Goal: Find specific page/section: Locate a particular part of the current website

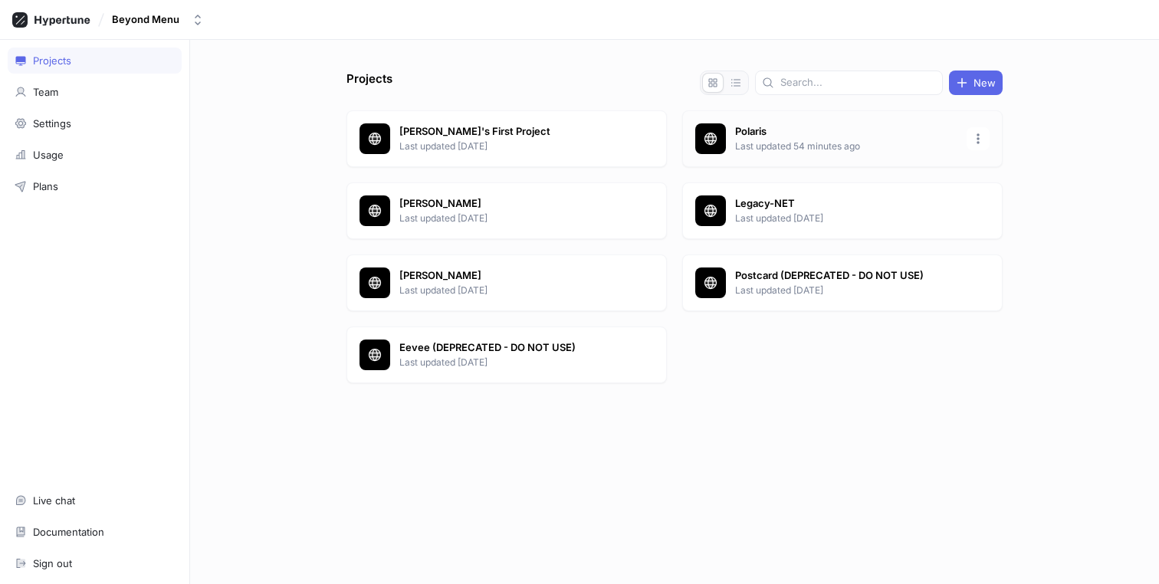
click at [767, 151] on p "Last updated 54 minutes ago" at bounding box center [846, 146] width 222 height 14
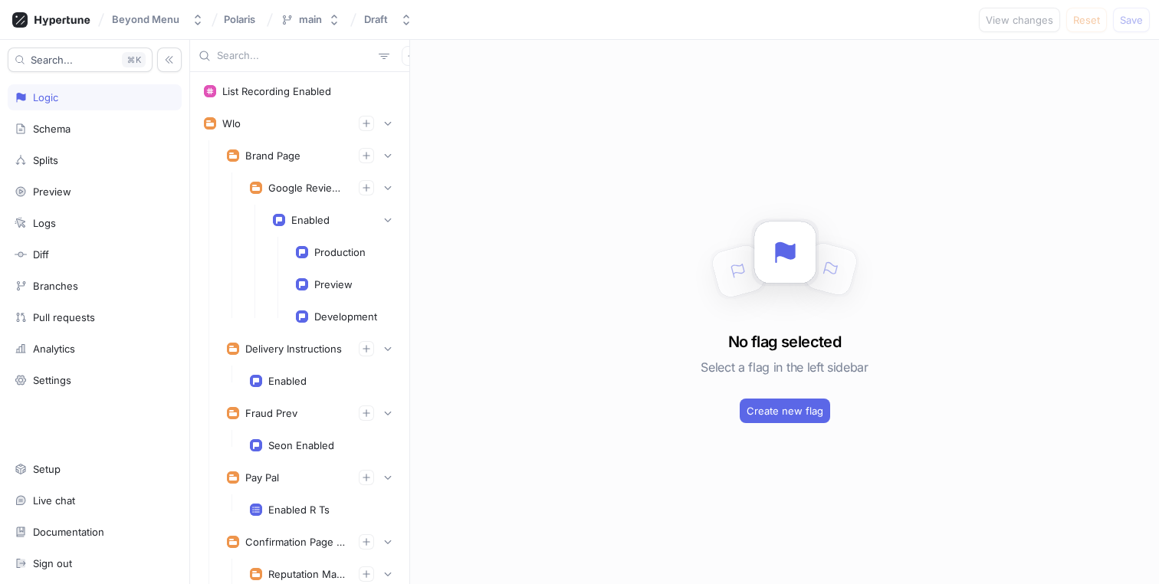
click at [274, 55] on input "text" at bounding box center [295, 55] width 156 height 15
paste input "temporallyDynamicCategories"
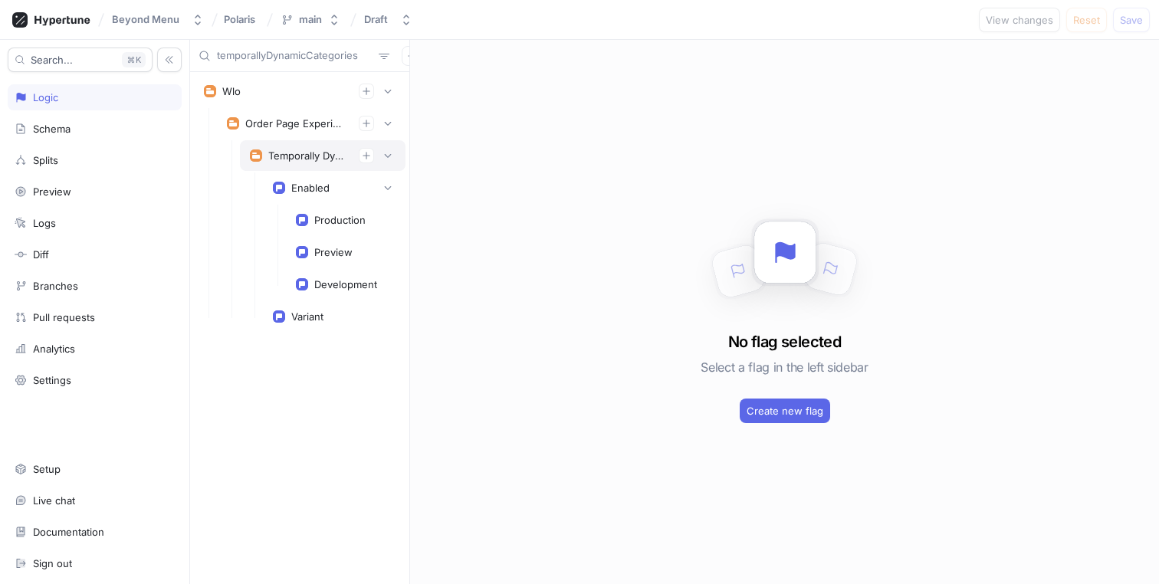
click at [284, 148] on div "Temporally Dynamic Categories" at bounding box center [323, 155] width 146 height 15
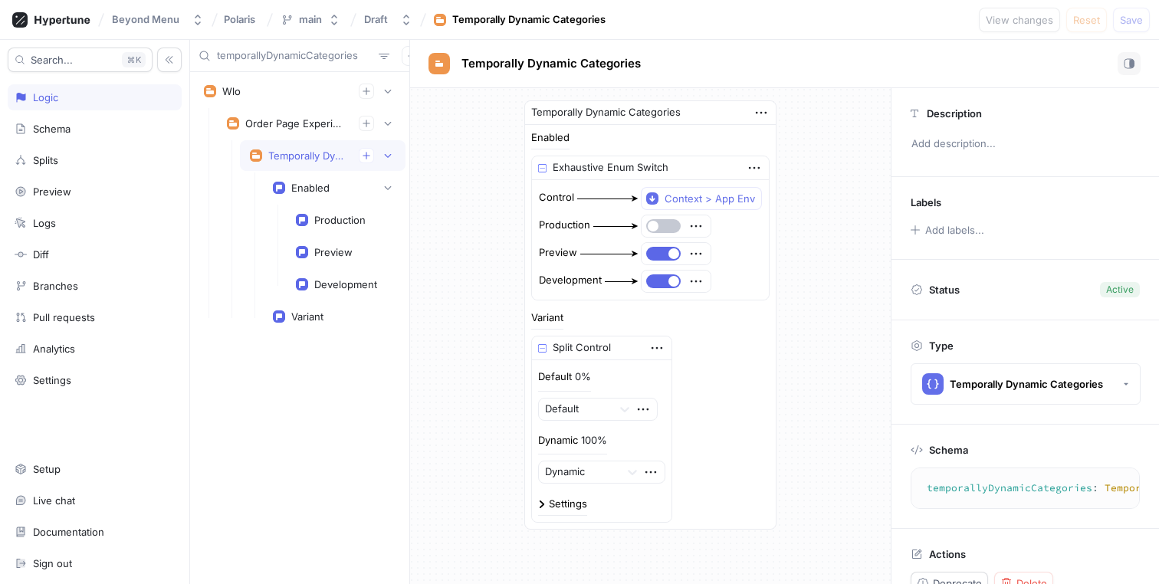
click at [251, 54] on input "temporallyDynamicCategories" at bounding box center [295, 55] width 156 height 15
paste input "modifierRecommendation"
type input "modifierRecommendations"
click at [309, 156] on div "Modifier Recommendations" at bounding box center [307, 155] width 78 height 12
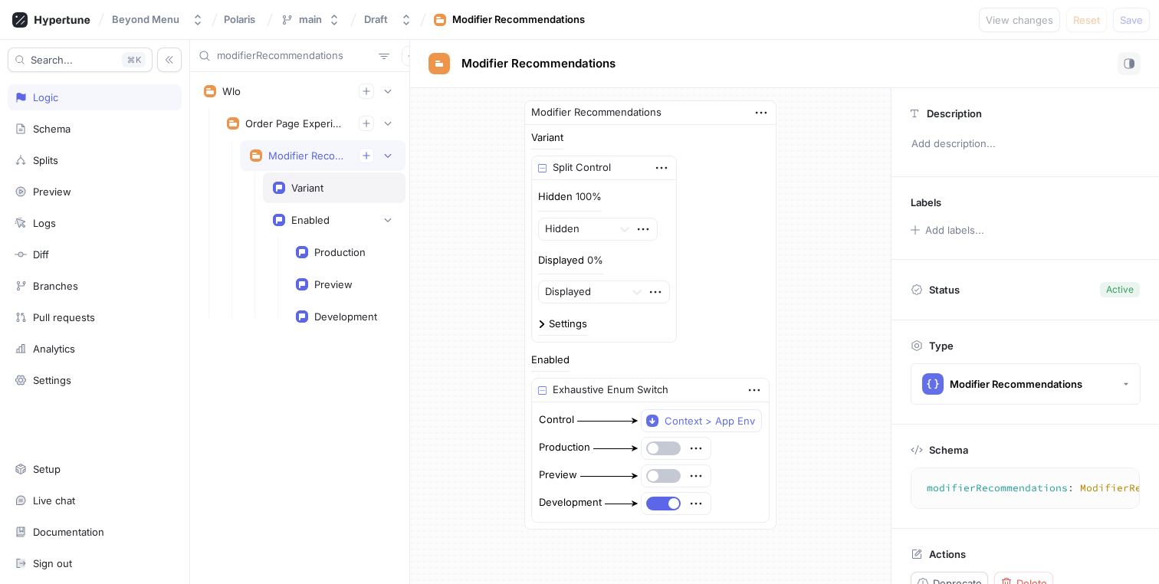
click at [300, 188] on div "Variant" at bounding box center [307, 188] width 32 height 12
type textarea "variant: ModifierRecommendationVariant!"
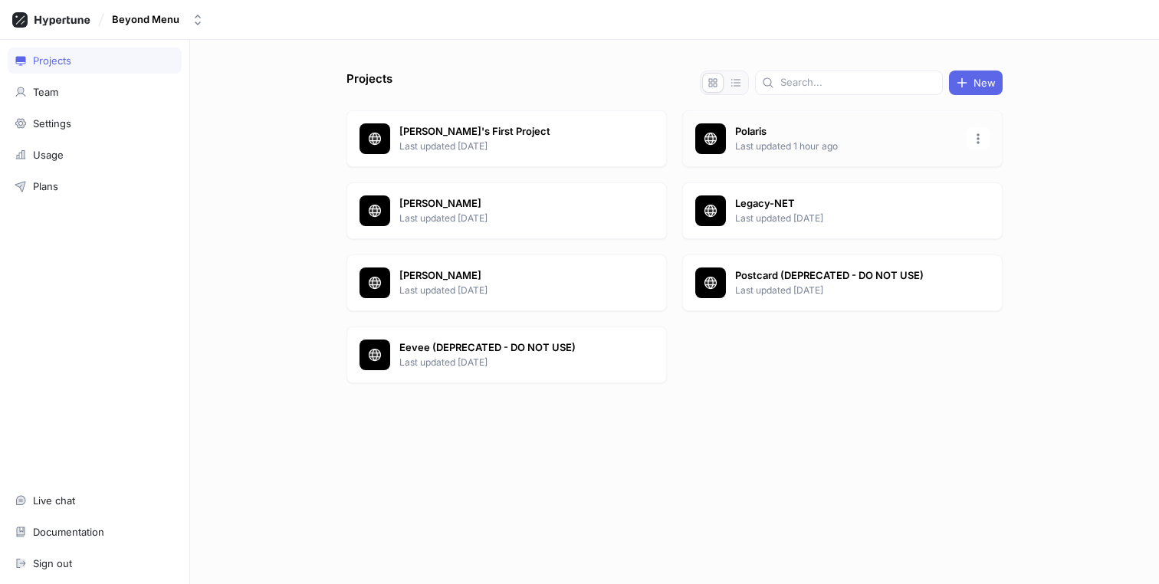
click at [763, 149] on p "Last updated 1 hour ago" at bounding box center [846, 146] width 222 height 14
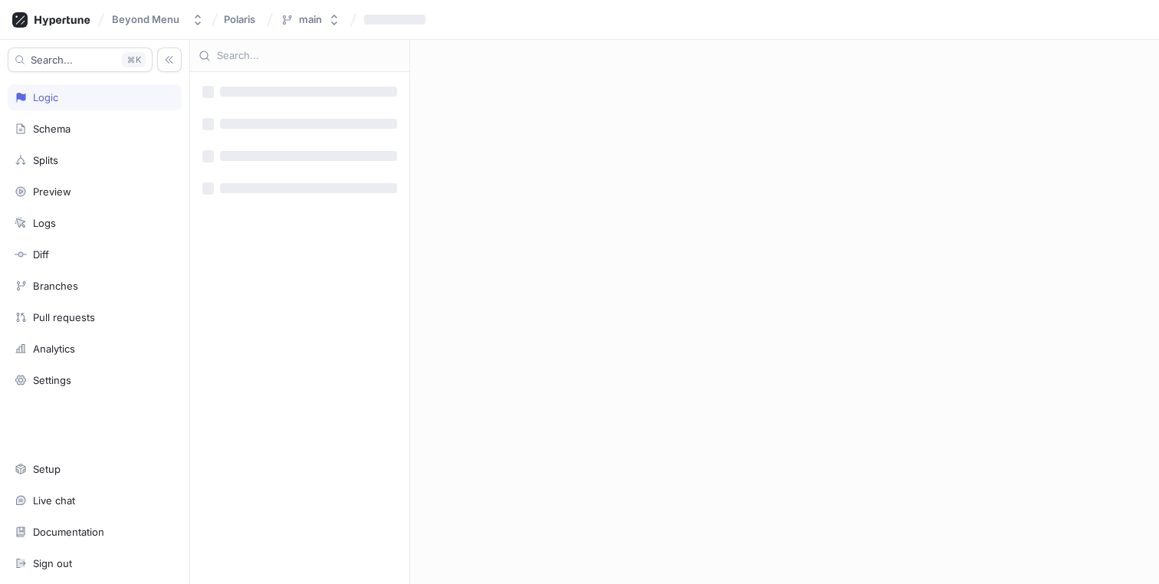
click at [267, 45] on div at bounding box center [299, 56] width 219 height 32
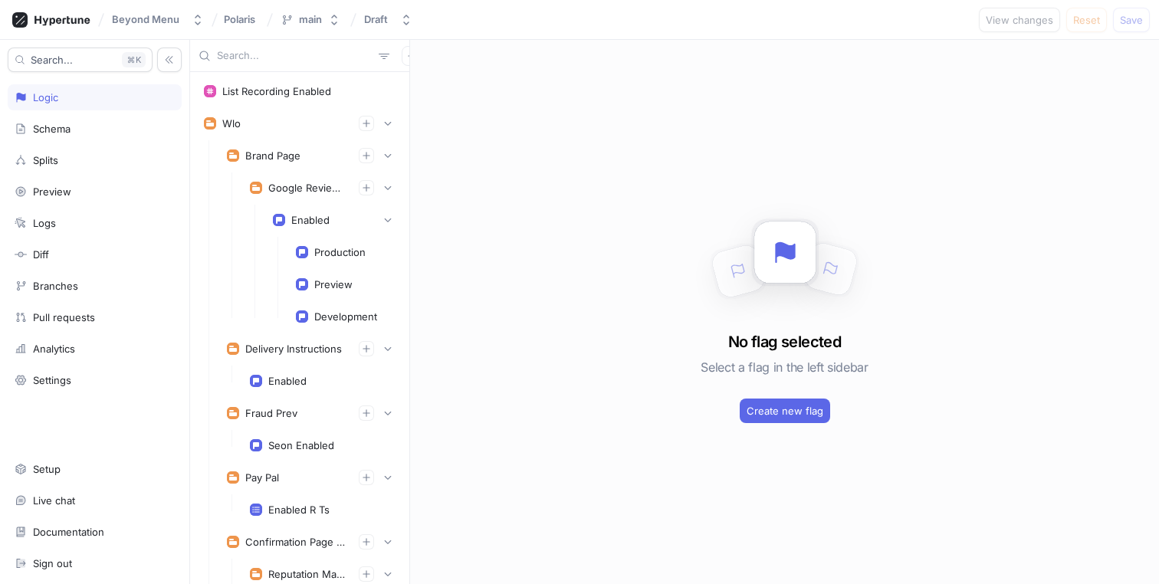
click at [257, 57] on input "text" at bounding box center [295, 55] width 156 height 15
paste input "starmieReputationManagement"
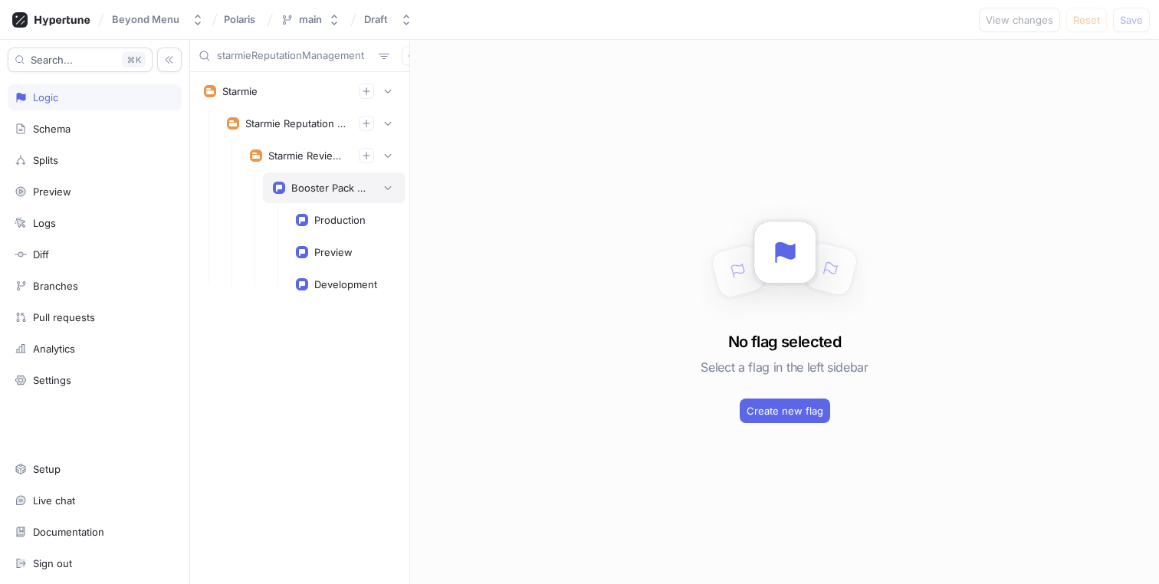
type input "starmieReputationManagement"
click at [277, 176] on div "Booster Pack Bundle Restriction Enabled" at bounding box center [334, 187] width 143 height 31
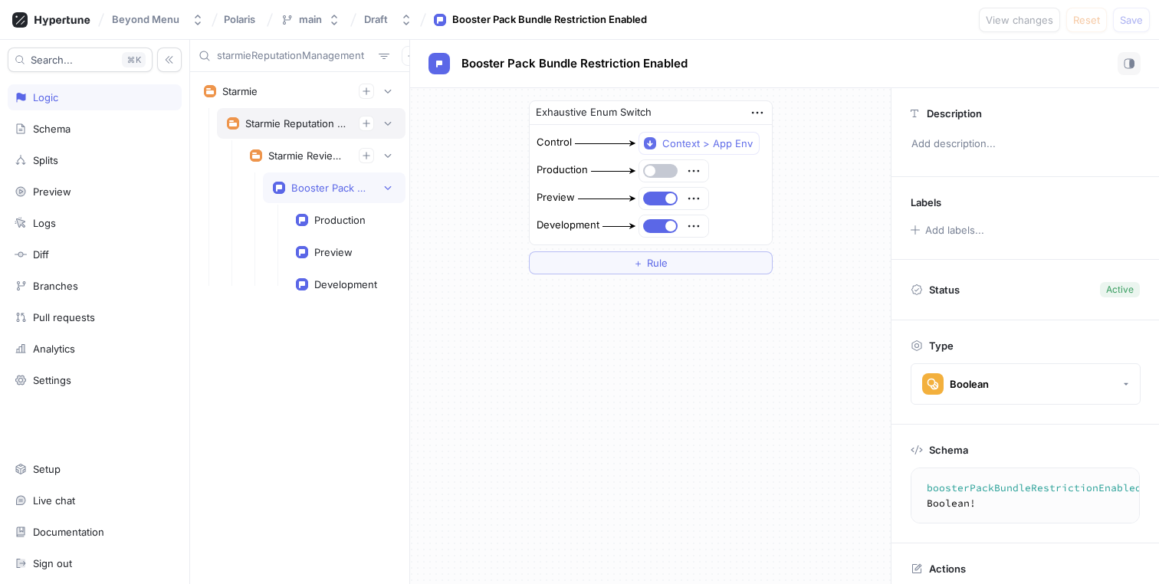
click at [287, 129] on div "Starmie Reputation Management" at bounding box center [295, 123] width 101 height 12
type textarea "starmieReputationManagement: StarmieReputationManagement!"
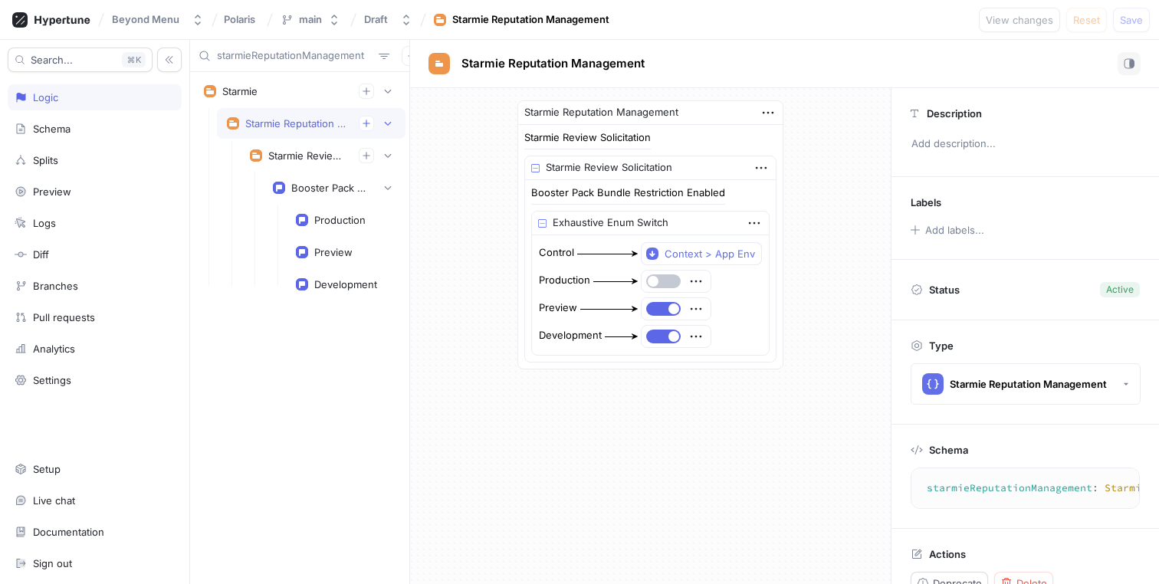
click at [273, 54] on input "starmieReputationManagement" at bounding box center [295, 55] width 156 height 15
click at [78, 130] on div "Schema" at bounding box center [95, 129] width 160 height 12
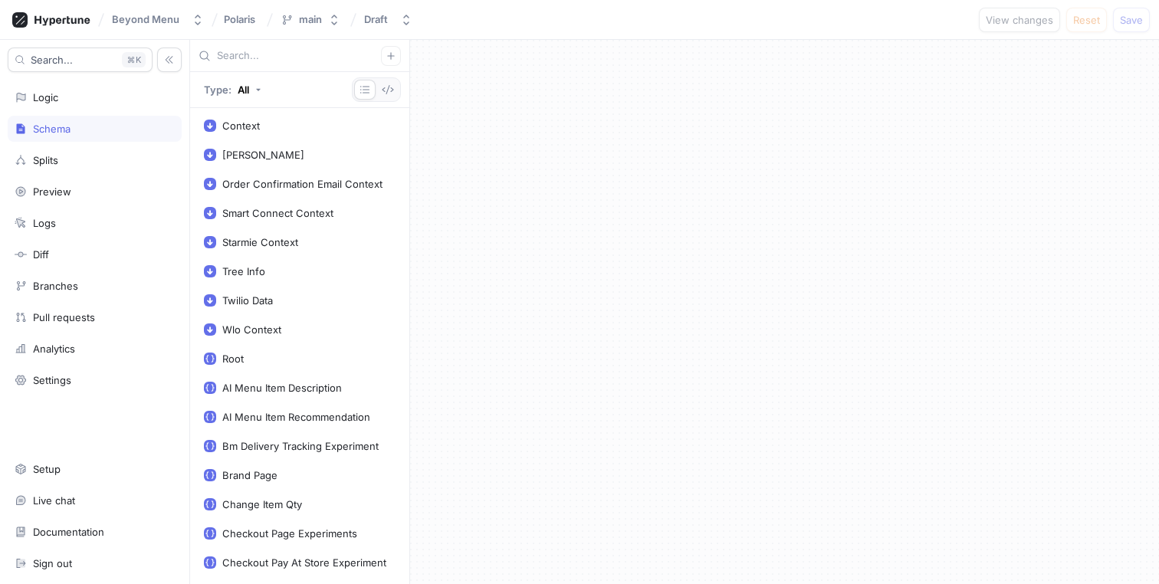
click at [269, 61] on input "text" at bounding box center [299, 55] width 164 height 15
paste input "starmieReputationManagement"
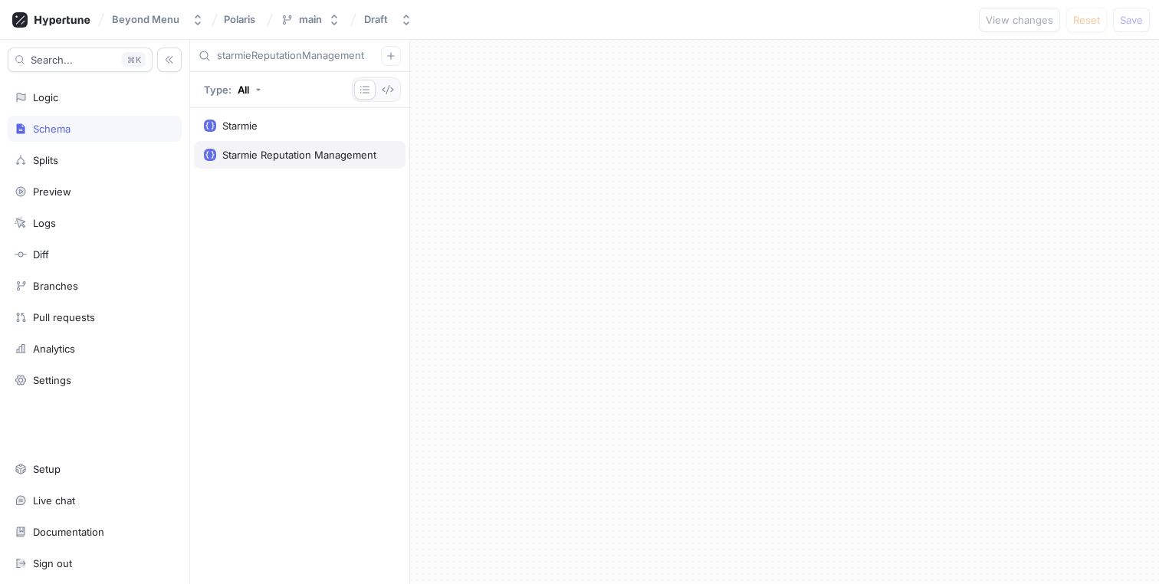
type input "starmieReputationManagement"
click at [244, 157] on div "Starmie Reputation Management" at bounding box center [299, 155] width 154 height 12
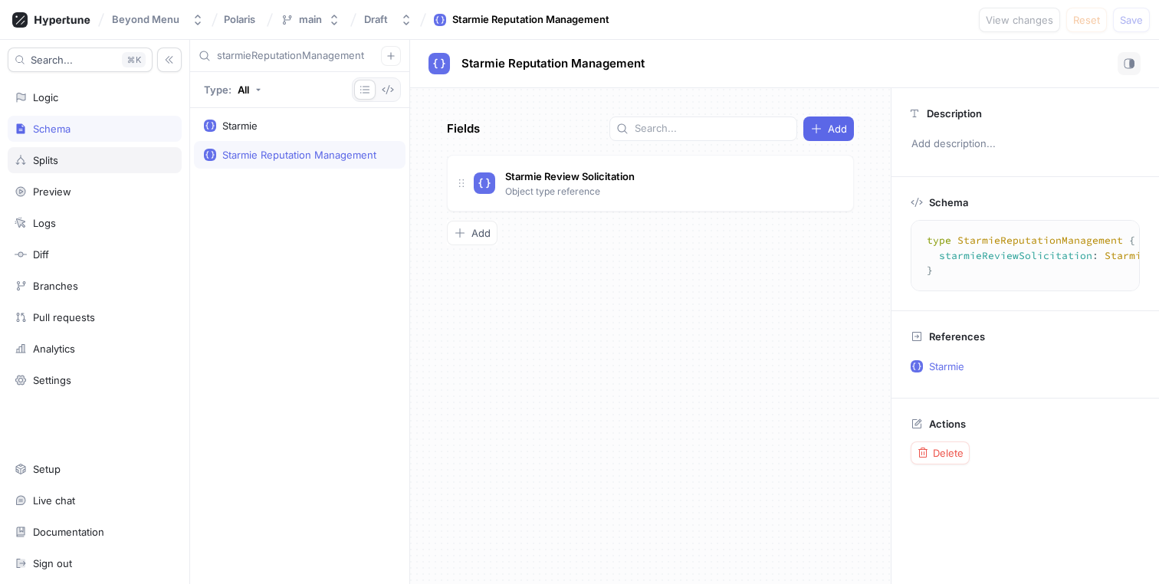
click at [86, 164] on div "Splits" at bounding box center [95, 160] width 160 height 12
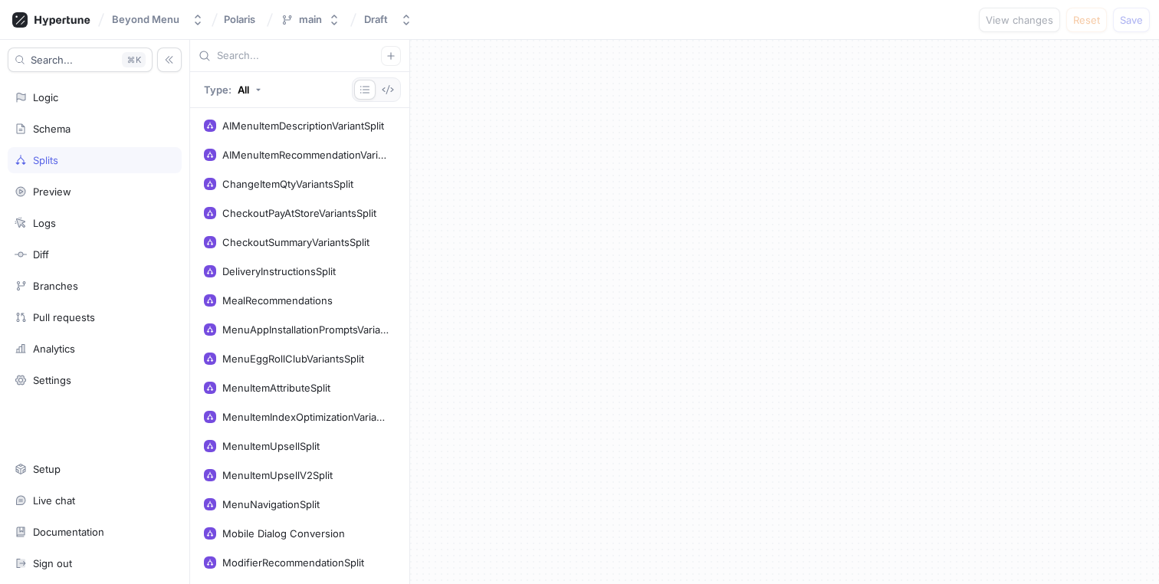
click at [279, 61] on input "text" at bounding box center [299, 55] width 164 height 15
paste input "starmieReputationManagement"
type input "starmieReputationManagement"
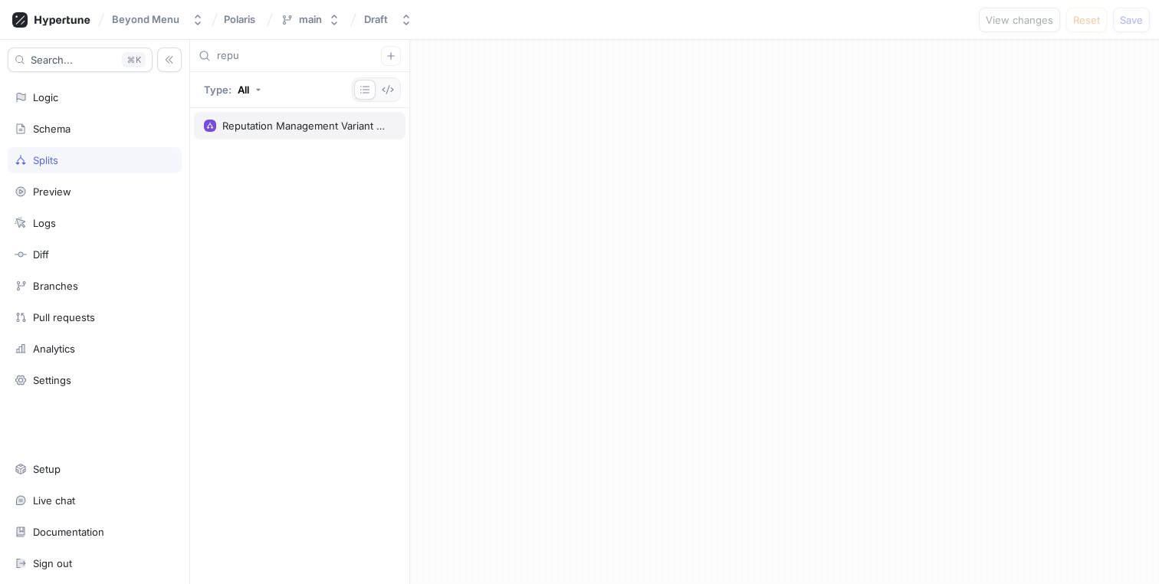
type input "repu"
click at [336, 121] on div "Reputation Management Variant Split" at bounding box center [305, 126] width 167 height 12
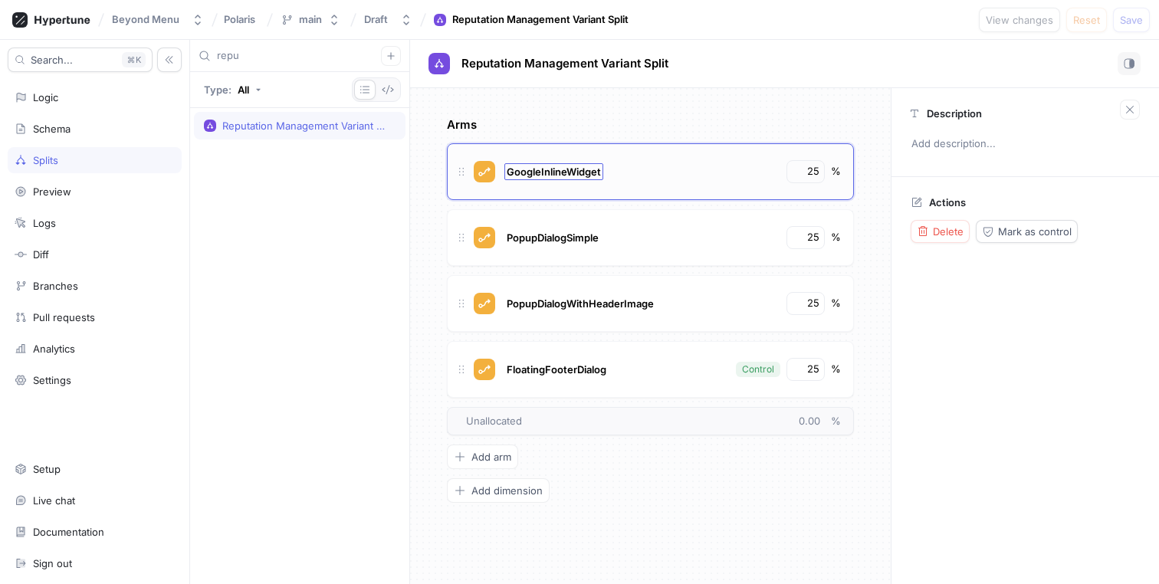
click at [556, 167] on span "GoogleInlineWidget" at bounding box center [554, 172] width 94 height 12
